Goal: Information Seeking & Learning: Learn about a topic

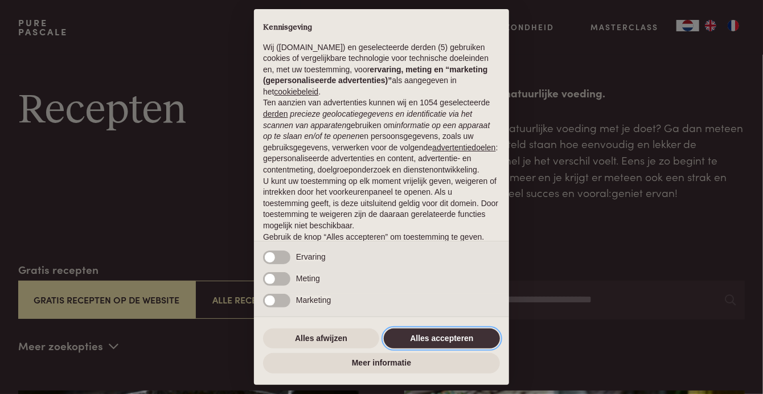
click at [430, 336] on button "Alles accepteren" at bounding box center [442, 338] width 116 height 20
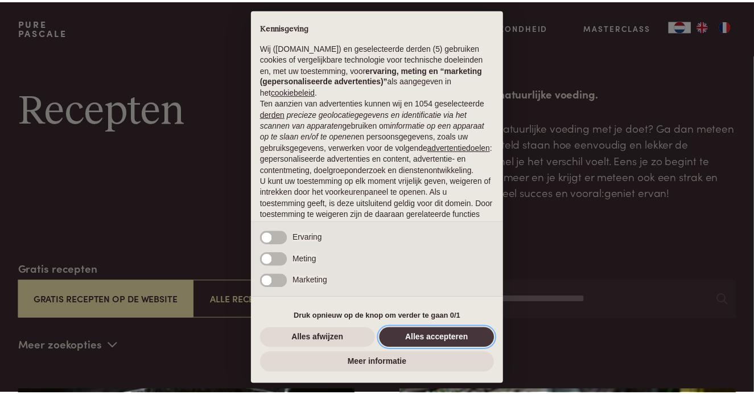
scroll to position [63, 0]
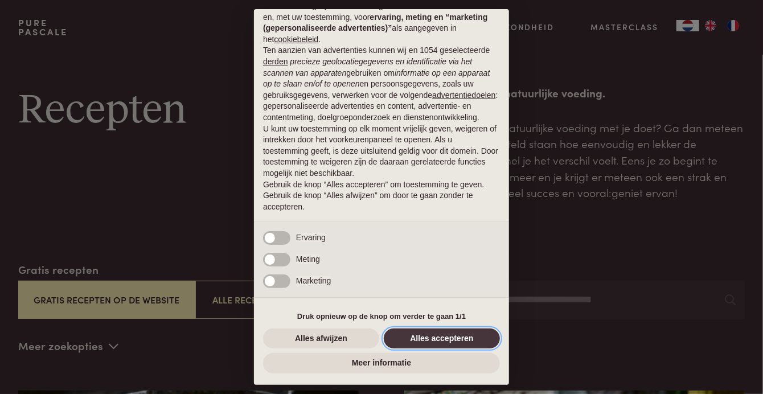
click at [433, 338] on button "Alles accepteren" at bounding box center [442, 338] width 116 height 20
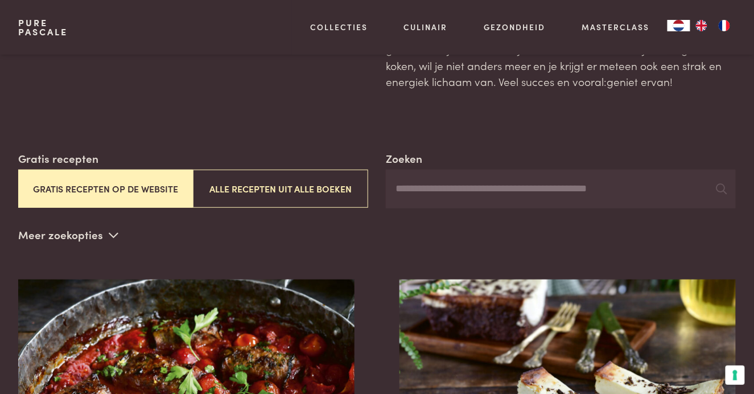
scroll to position [100, 0]
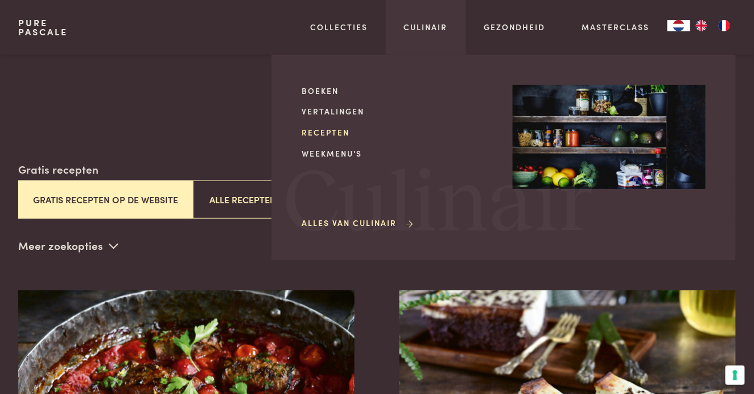
click at [332, 130] on link "Recepten" at bounding box center [398, 132] width 193 height 12
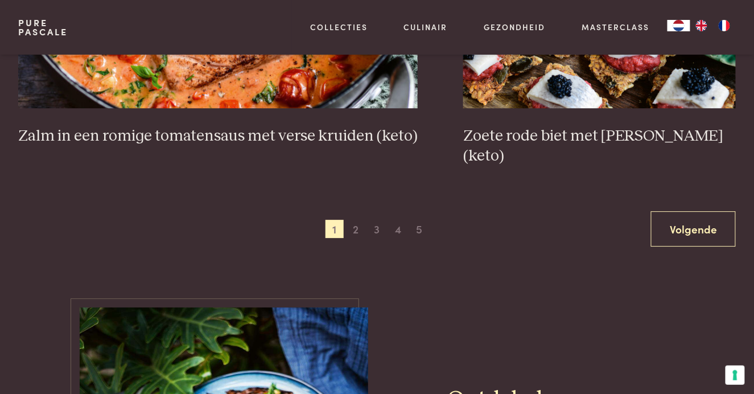
scroll to position [2083, 0]
click at [419, 220] on span "5" at bounding box center [419, 229] width 18 height 18
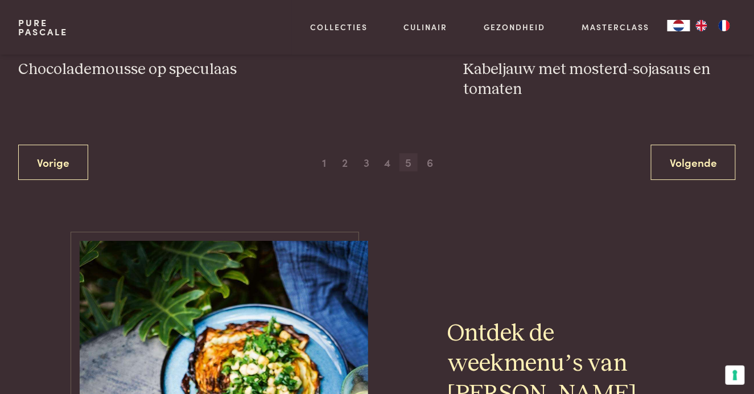
scroll to position [2190, 0]
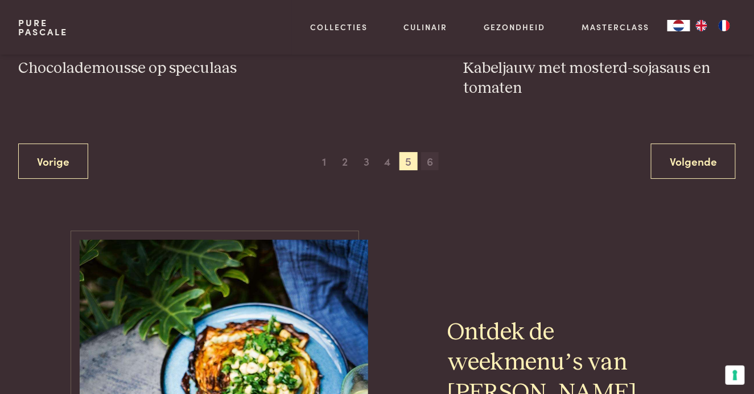
click at [430, 162] on span "6" at bounding box center [430, 161] width 18 height 18
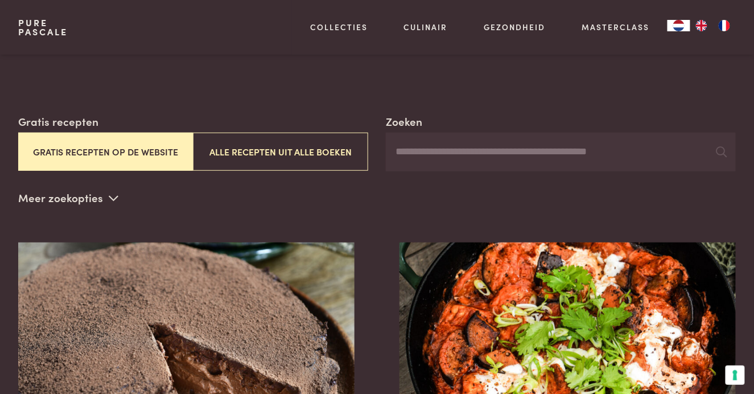
scroll to position [147, 0]
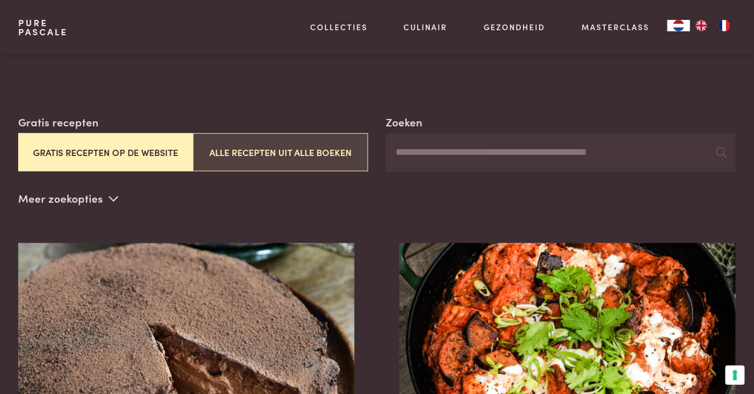
click at [253, 153] on button "Alle recepten uit alle boeken" at bounding box center [280, 152] width 175 height 38
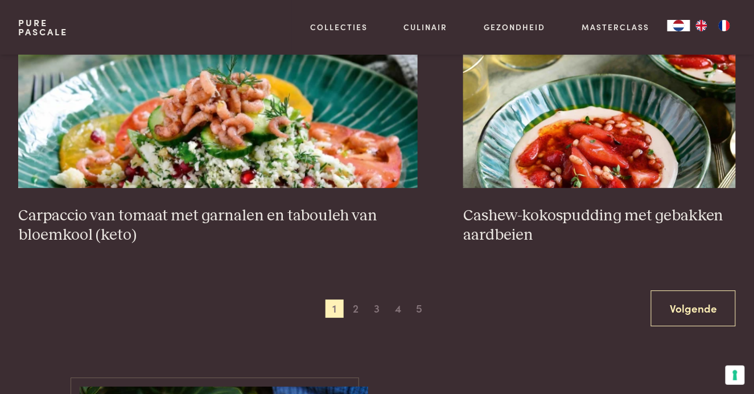
scroll to position [2028, 0]
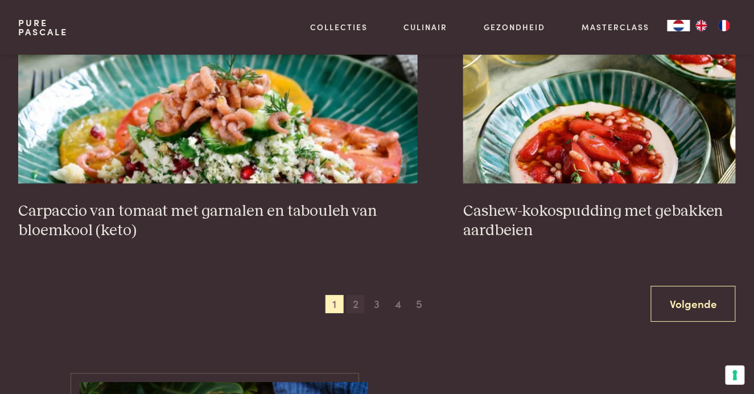
click at [356, 304] on span "2" at bounding box center [356, 304] width 18 height 18
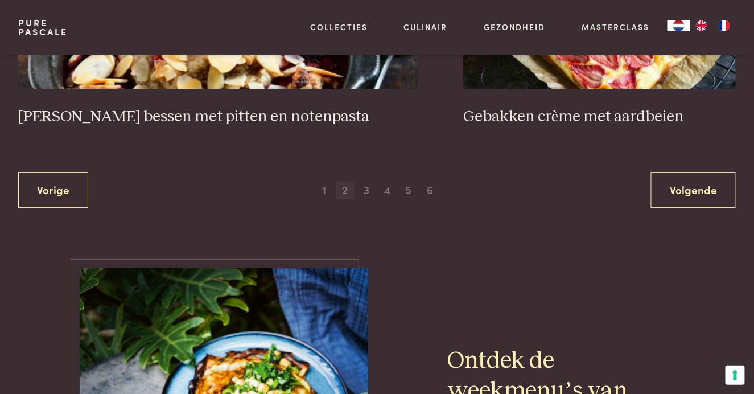
scroll to position [2144, 0]
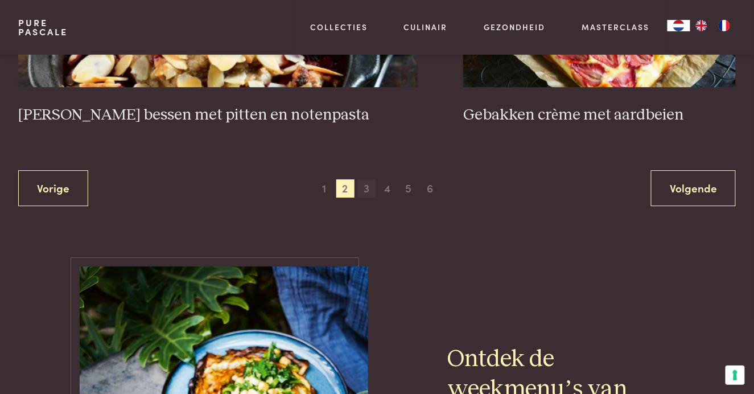
click at [365, 188] on span "3" at bounding box center [366, 188] width 18 height 18
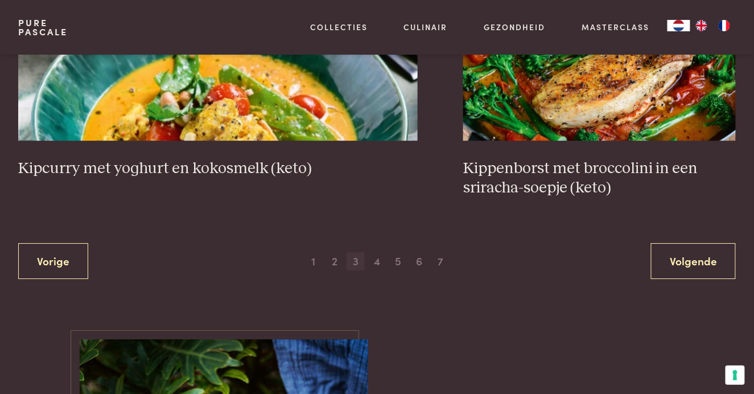
scroll to position [2112, 0]
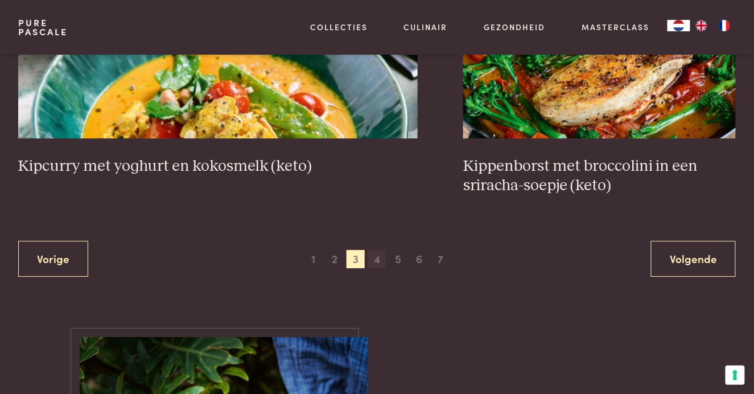
click at [376, 250] on span "4" at bounding box center [377, 259] width 18 height 18
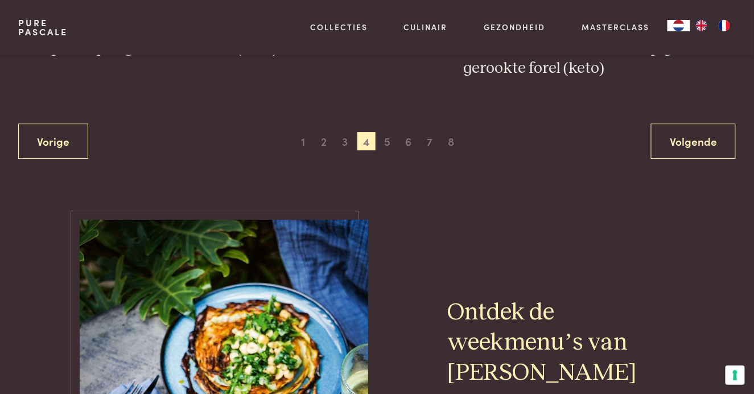
scroll to position [2211, 0]
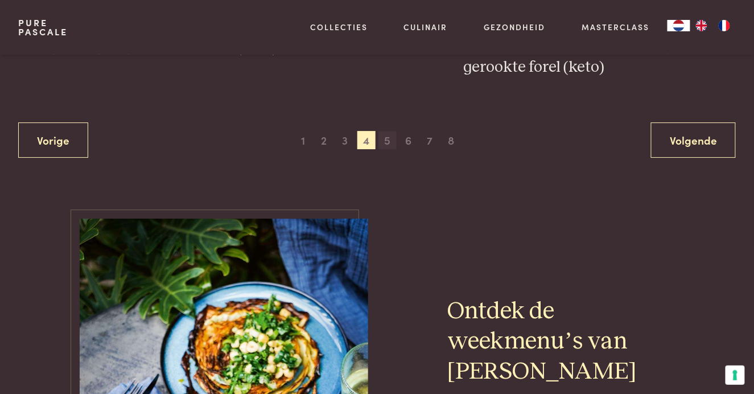
click at [386, 131] on span "5" at bounding box center [387, 140] width 18 height 18
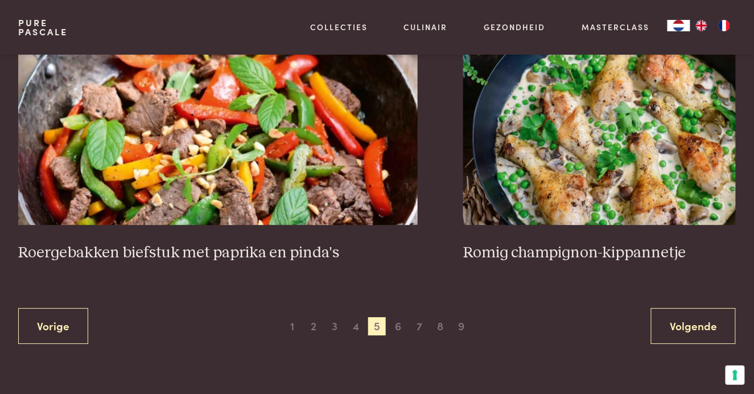
scroll to position [2007, 0]
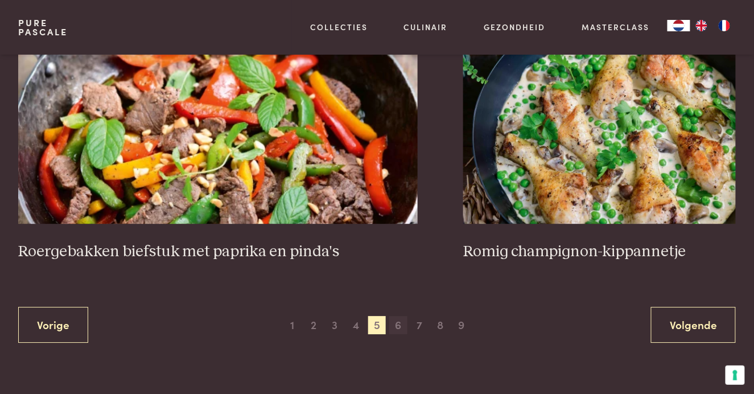
click at [396, 325] on span "6" at bounding box center [398, 325] width 18 height 18
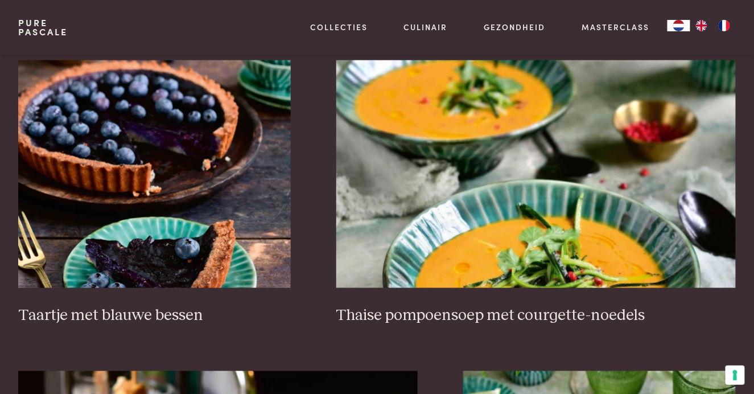
scroll to position [1633, 0]
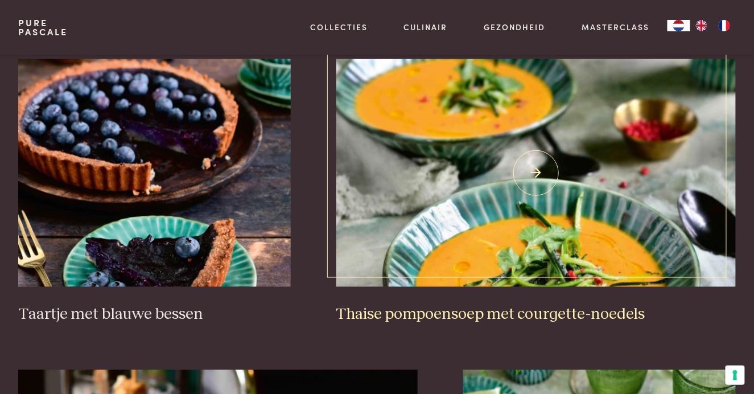
click at [394, 310] on h3 "Thaise pompoensoep met courgette-noedels" at bounding box center [536, 315] width 400 height 20
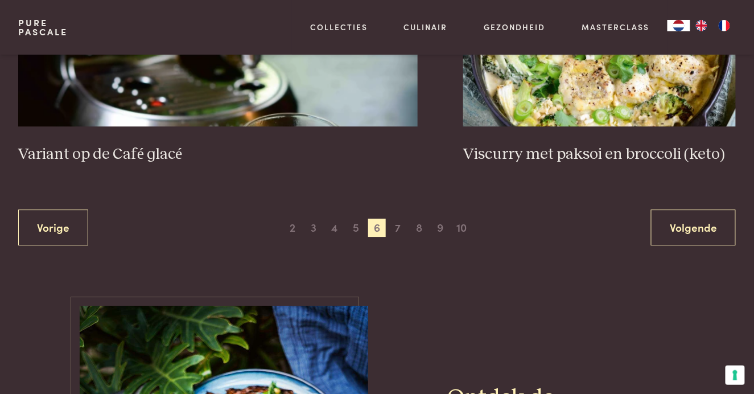
scroll to position [2105, 0]
click at [398, 226] on span "7" at bounding box center [398, 227] width 18 height 18
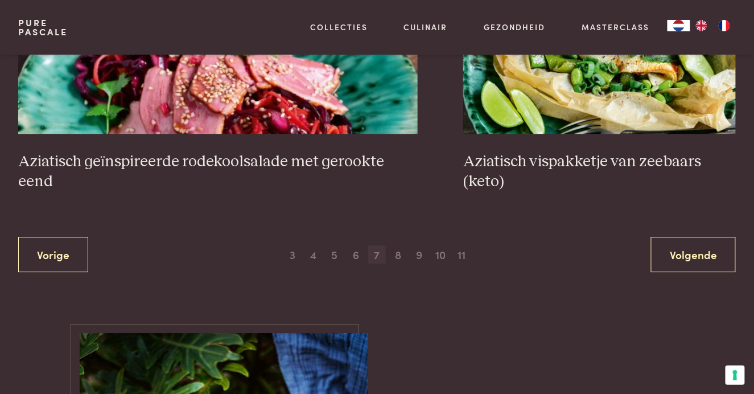
scroll to position [2061, 0]
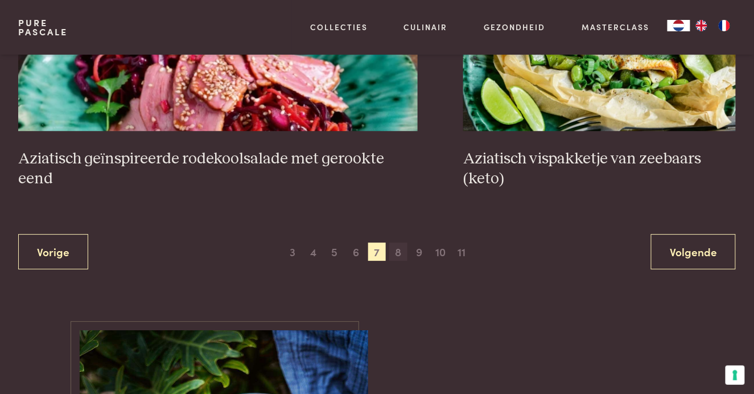
click at [397, 250] on span "8" at bounding box center [398, 251] width 18 height 18
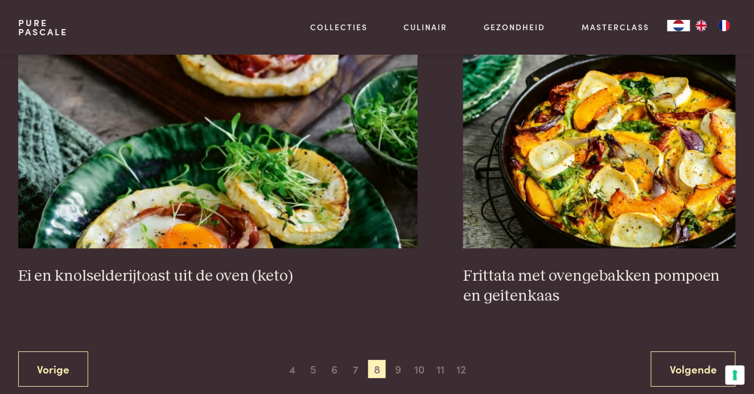
scroll to position [1945, 0]
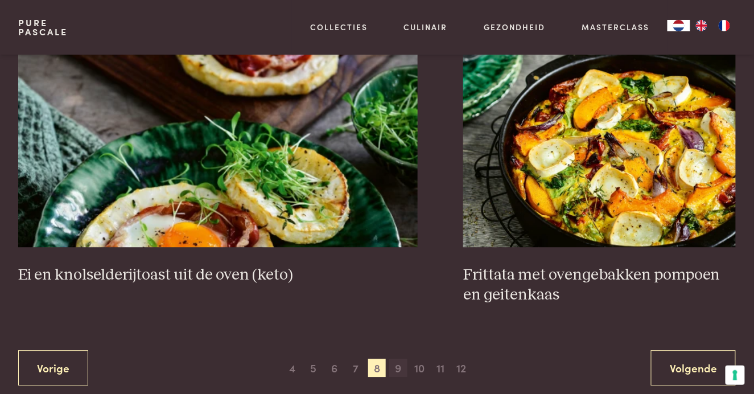
click at [395, 368] on span "9" at bounding box center [398, 368] width 18 height 18
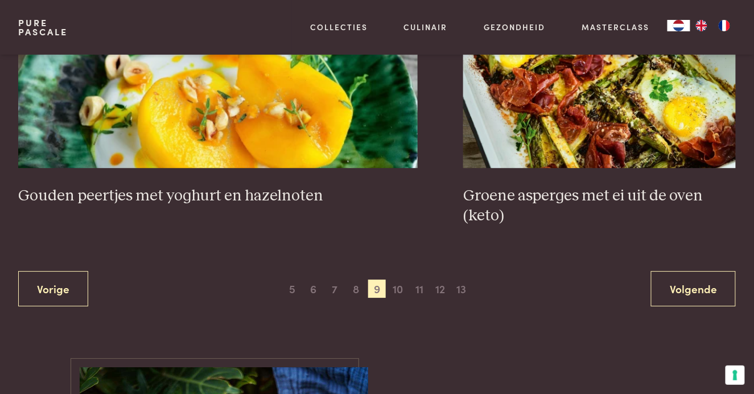
scroll to position [2066, 0]
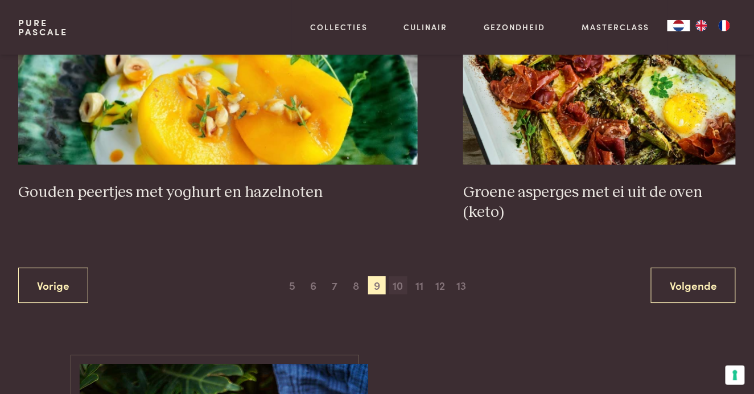
click at [398, 284] on span "10" at bounding box center [398, 285] width 18 height 18
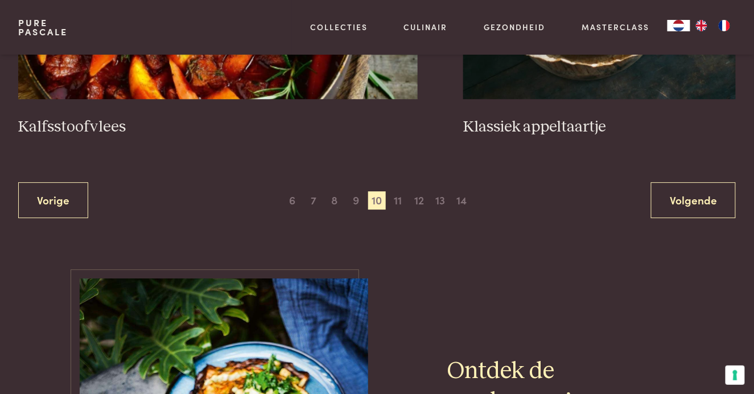
scroll to position [2095, 0]
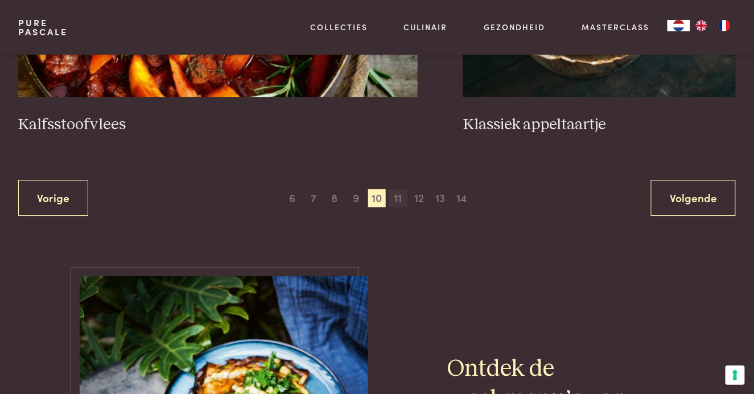
click at [396, 197] on span "11" at bounding box center [398, 198] width 18 height 18
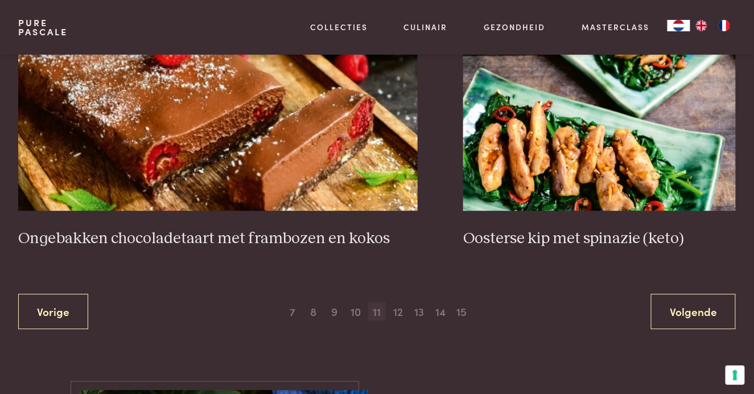
scroll to position [1963, 0]
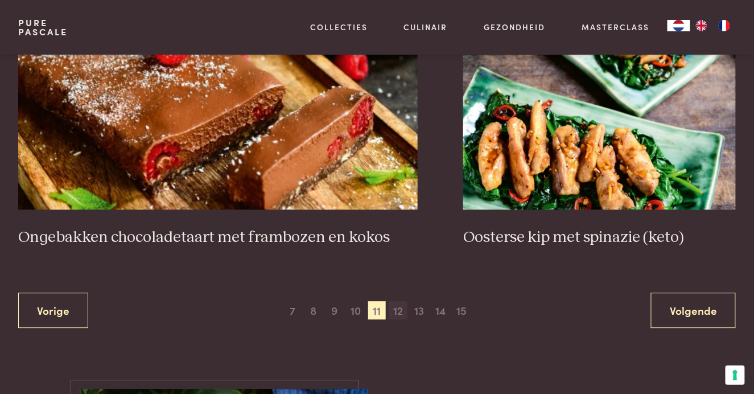
click at [396, 308] on span "12" at bounding box center [398, 310] width 18 height 18
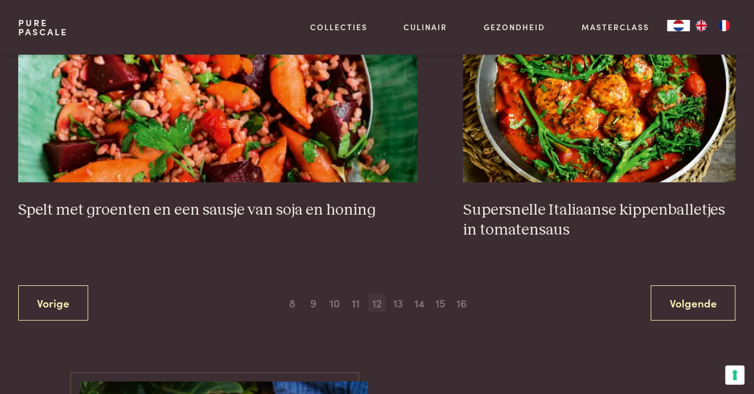
scroll to position [2049, 0]
click at [398, 293] on span "13" at bounding box center [398, 302] width 18 height 18
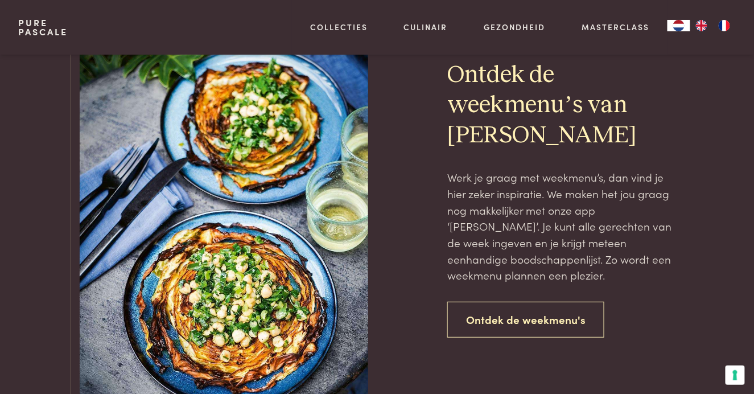
scroll to position [2429, 0]
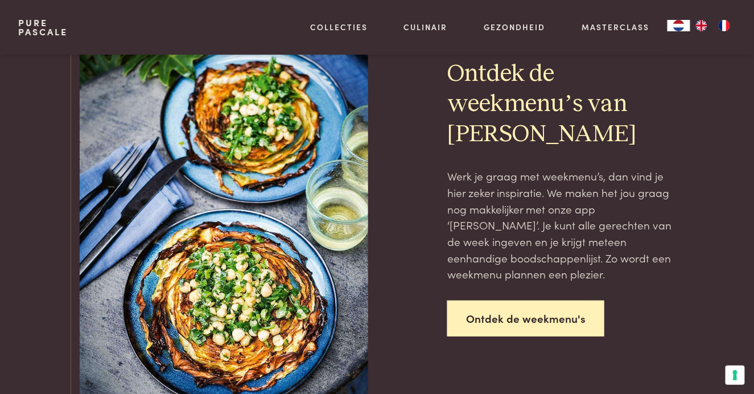
click at [520, 318] on link "Ontdek de weekmenu's" at bounding box center [525, 318] width 157 height 36
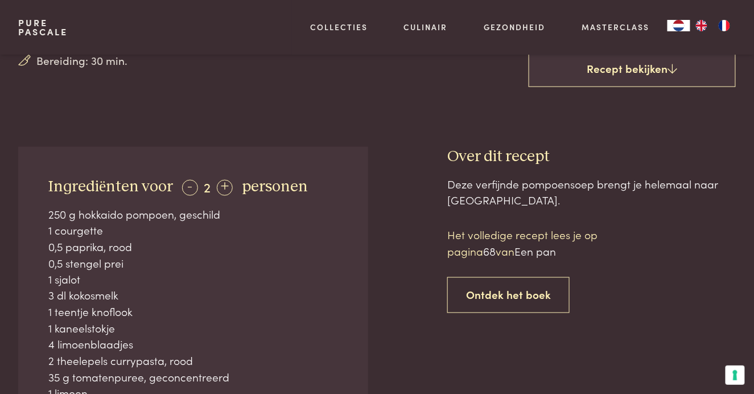
scroll to position [329, 0]
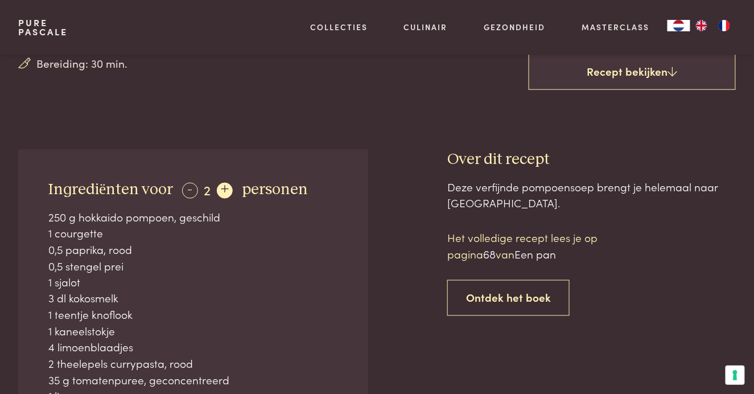
click at [223, 184] on div "+" at bounding box center [225, 191] width 16 height 16
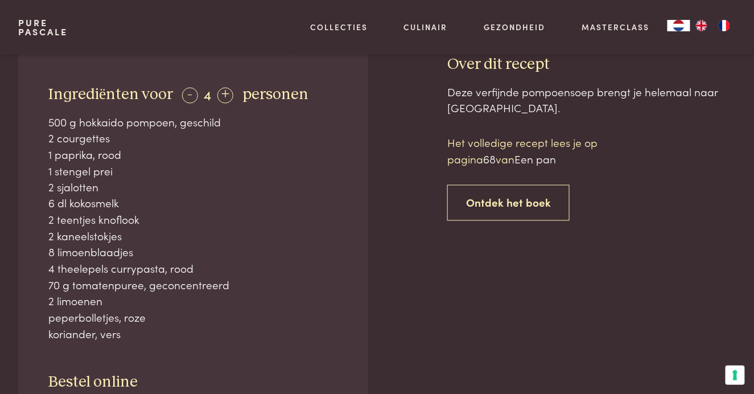
scroll to position [414, 0]
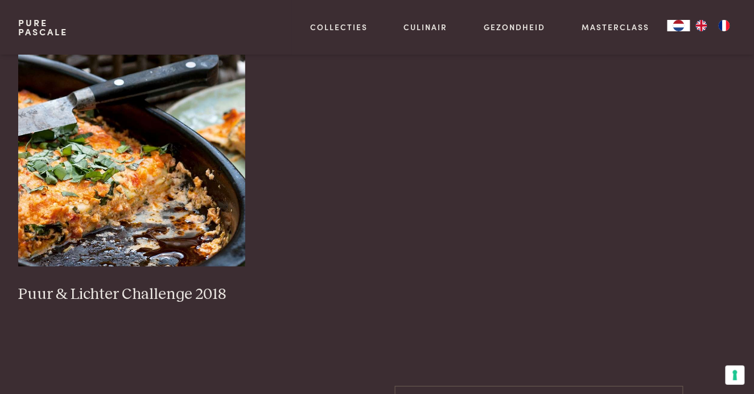
scroll to position [1180, 0]
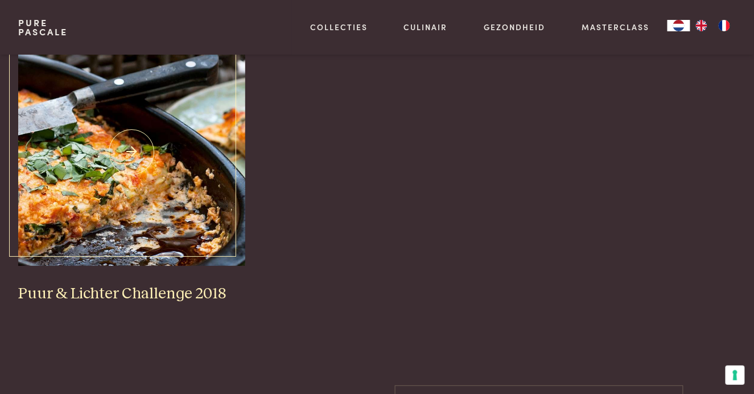
click at [89, 190] on img at bounding box center [131, 152] width 227 height 228
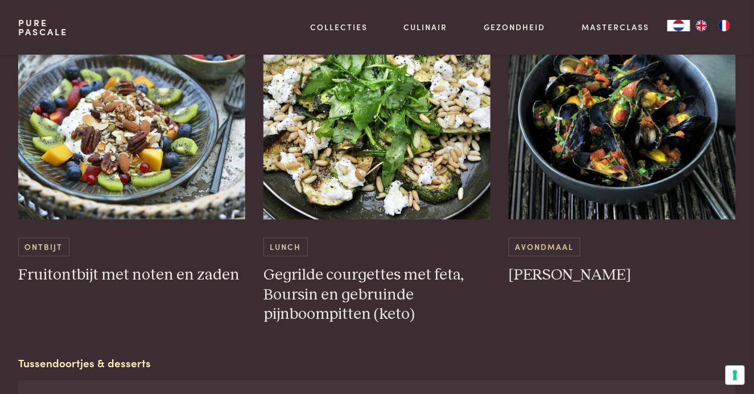
scroll to position [1867, 0]
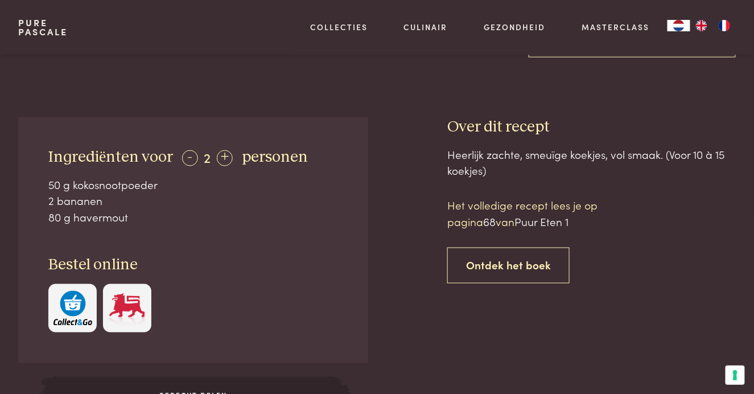
scroll to position [363, 0]
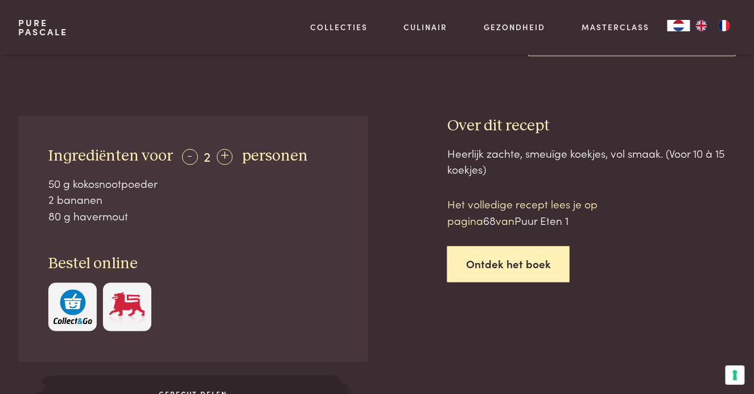
click at [494, 262] on link "Ontdek het boek" at bounding box center [508, 264] width 122 height 36
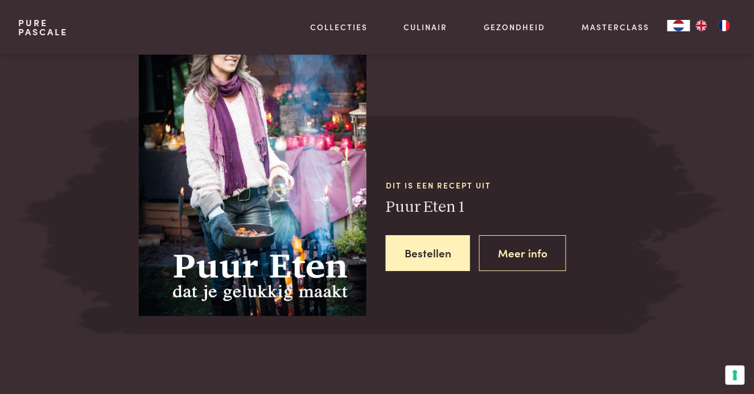
scroll to position [920, 0]
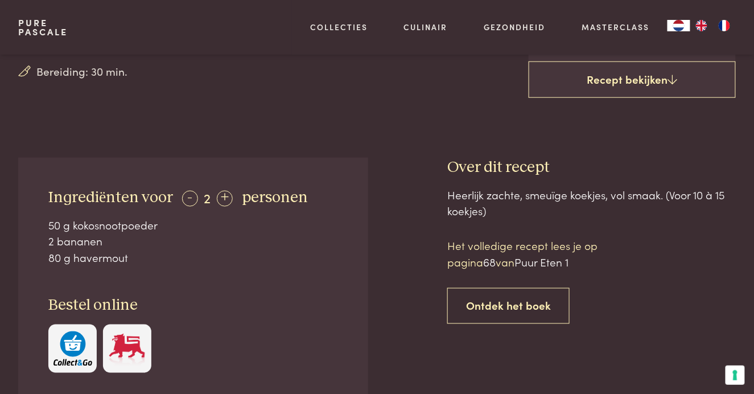
scroll to position [320, 0]
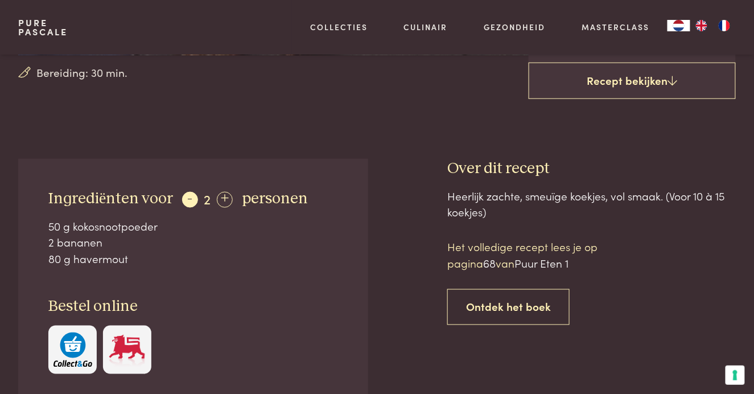
click at [189, 197] on div "-" at bounding box center [190, 200] width 16 height 16
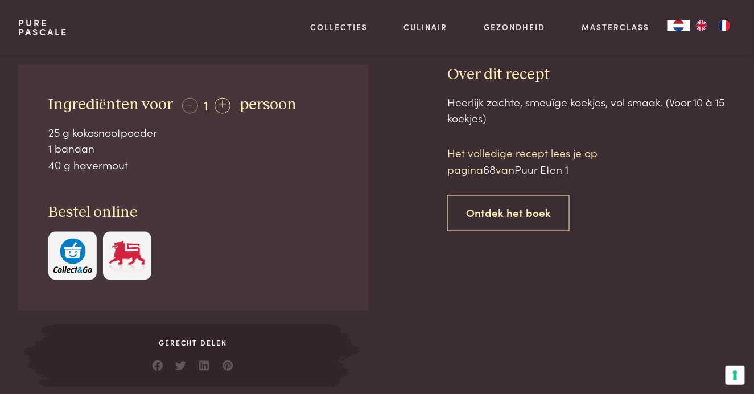
scroll to position [415, 0]
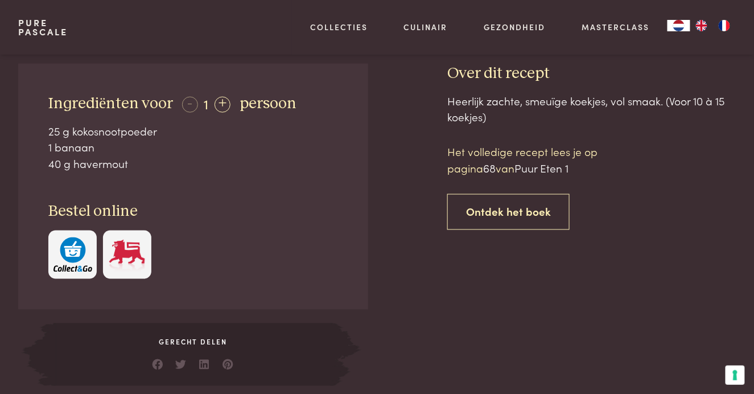
scroll to position [920, 0]
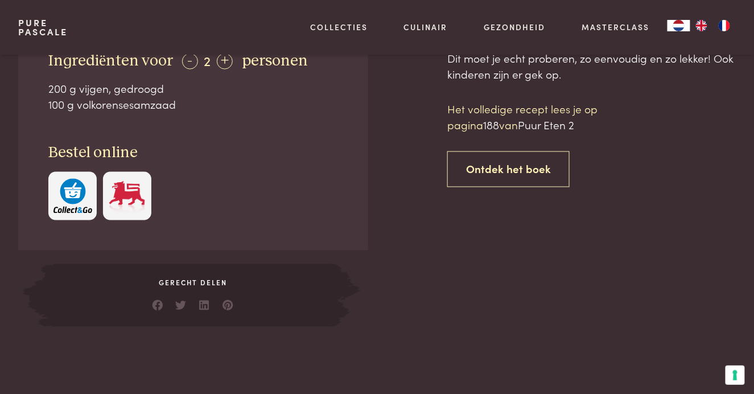
scroll to position [448, 0]
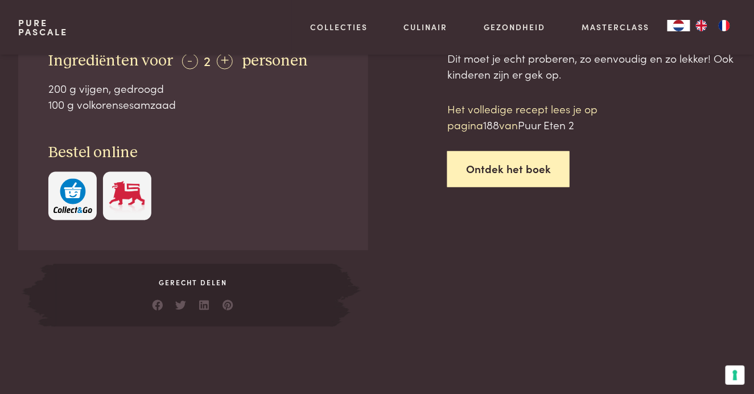
click at [481, 169] on link "Ontdek het boek" at bounding box center [508, 169] width 122 height 36
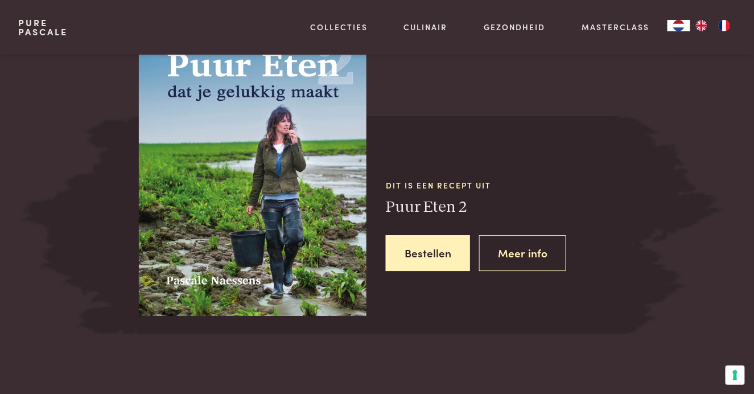
scroll to position [896, 0]
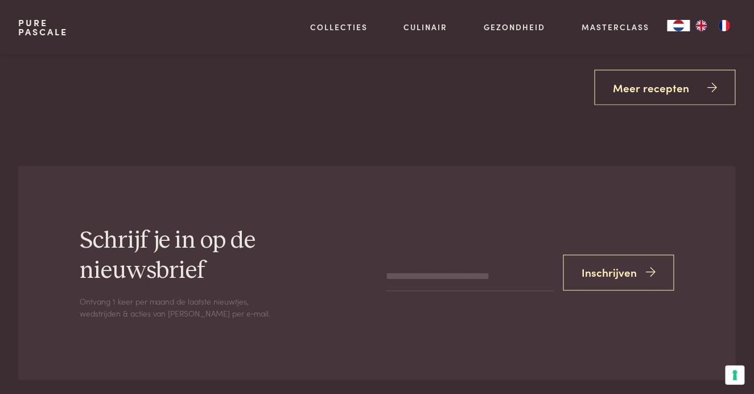
scroll to position [1963, 0]
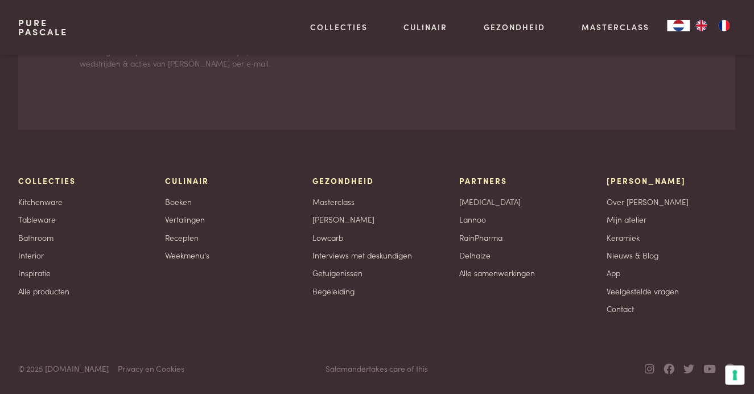
scroll to position [896, 0]
